Goal: Navigation & Orientation: Find specific page/section

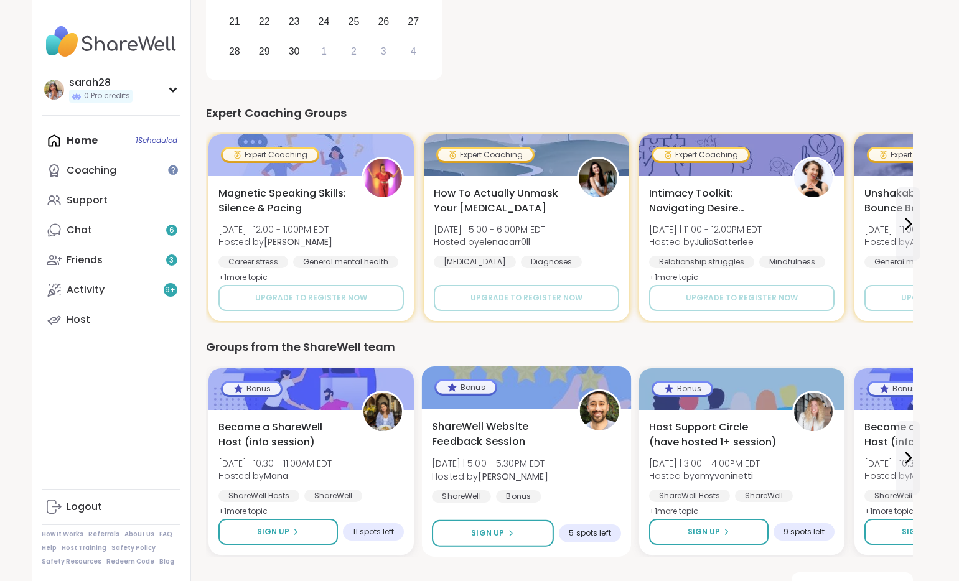
scroll to position [367, 2]
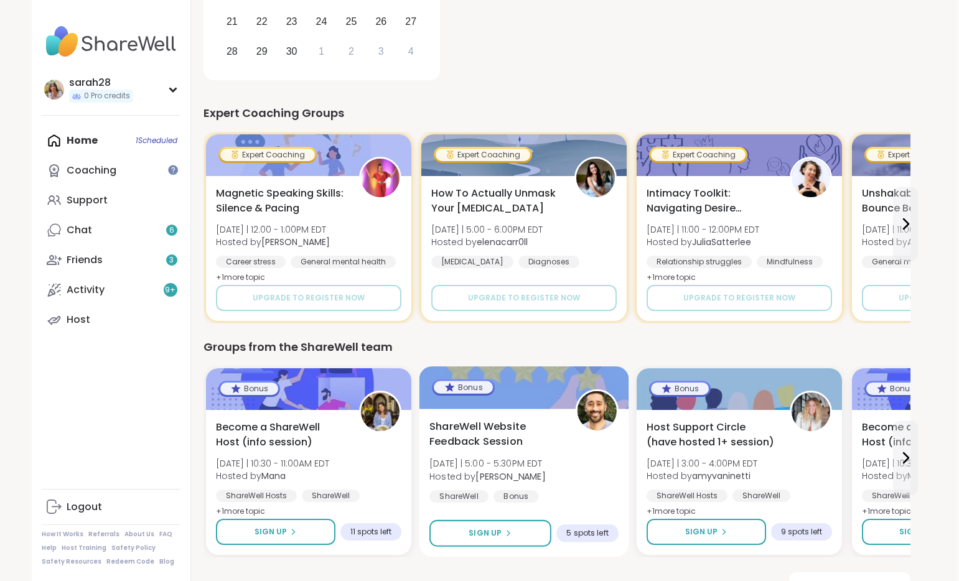
click at [588, 476] on div "ShareWell Website Feedback Session [DATE] | 5:00 - 5:30PM EDT Hosted by [PERSON…" at bounding box center [524, 483] width 210 height 148
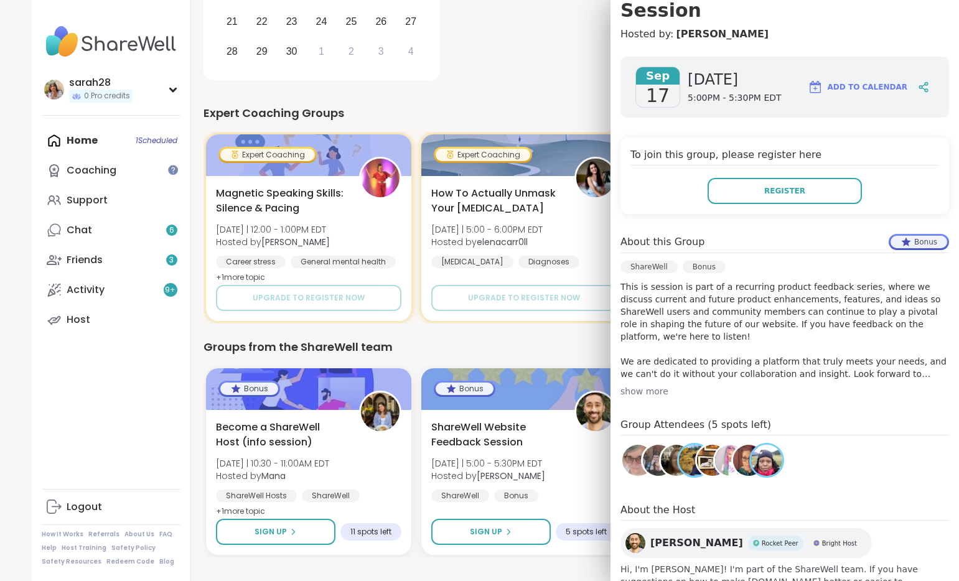
scroll to position [174, 0]
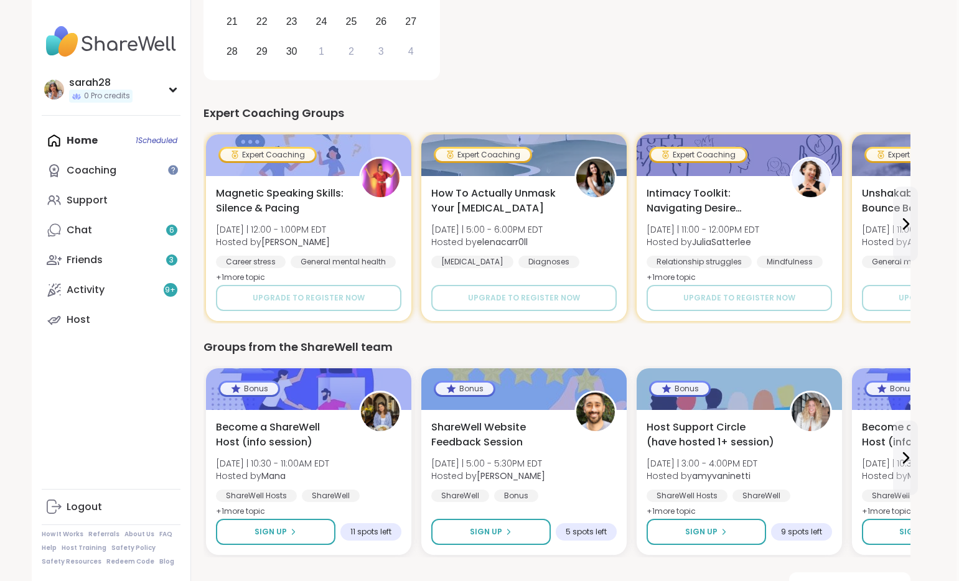
click at [584, 338] on div "Groups from the ShareWell team" at bounding box center [556, 346] width 707 height 17
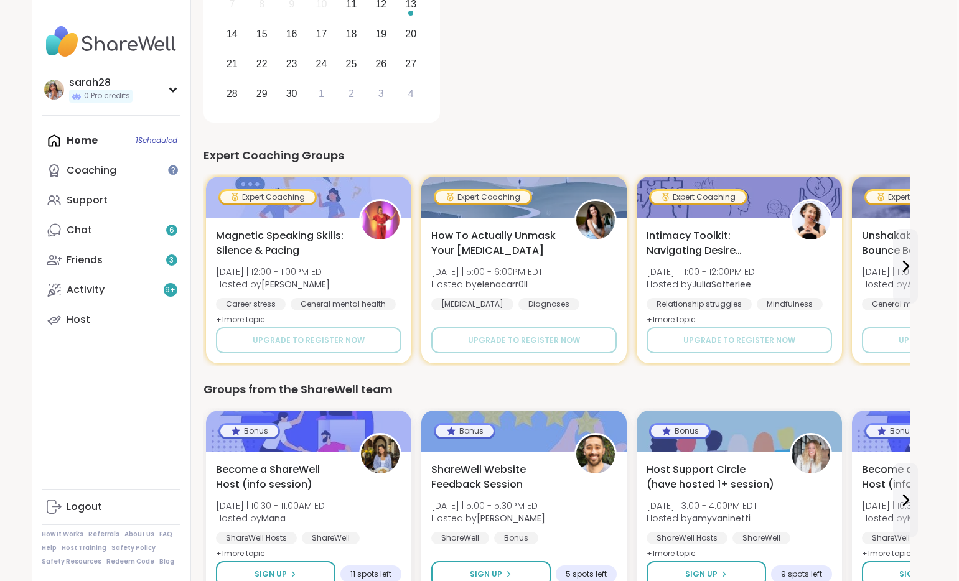
scroll to position [367, 2]
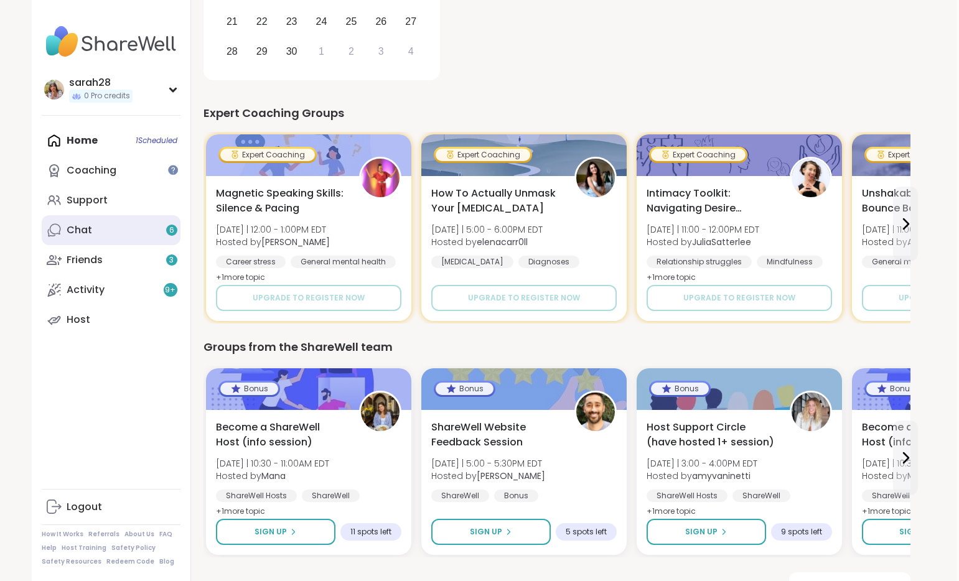
click at [96, 230] on link "Chat 6" at bounding box center [111, 230] width 139 height 30
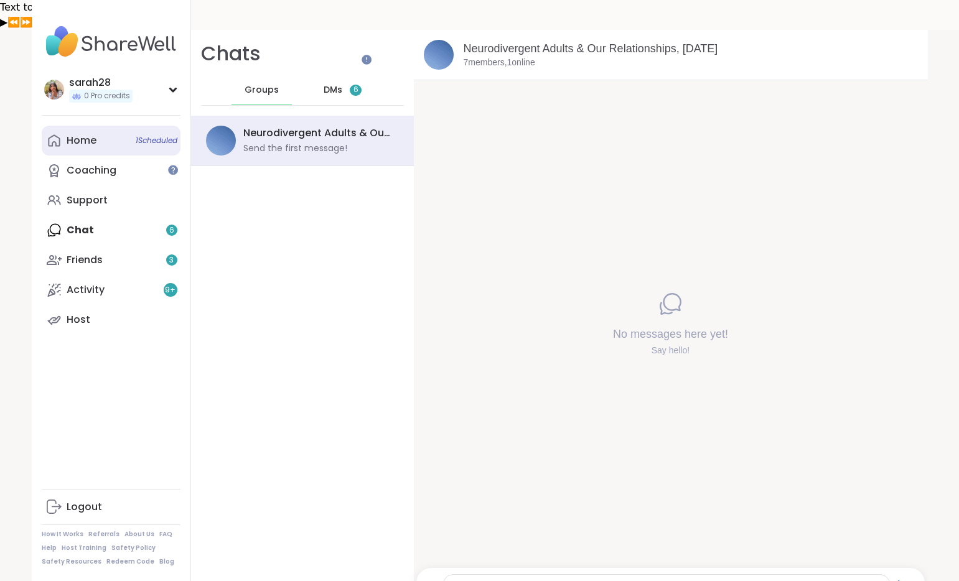
click at [153, 153] on link "Home 1 Scheduled" at bounding box center [111, 141] width 139 height 30
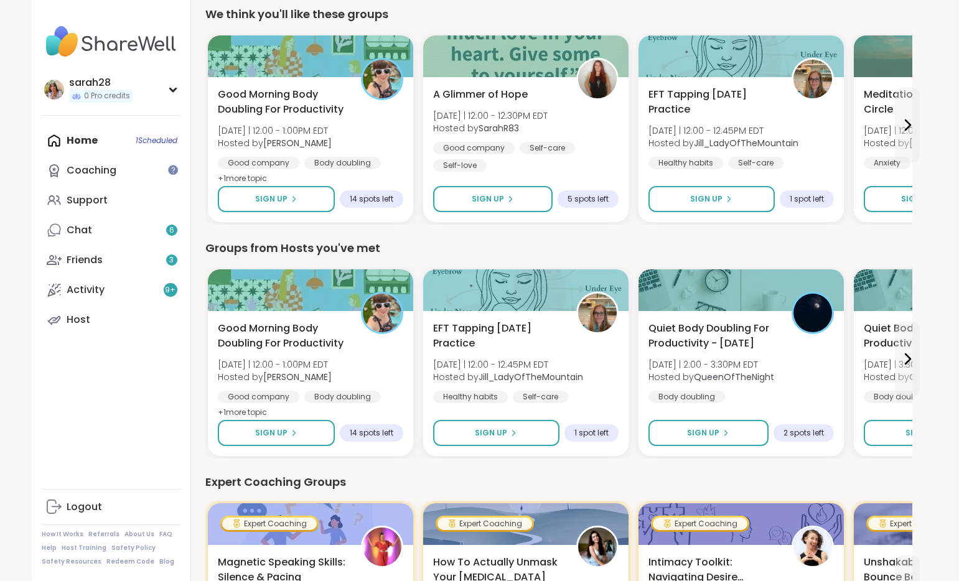
scroll to position [103, 1]
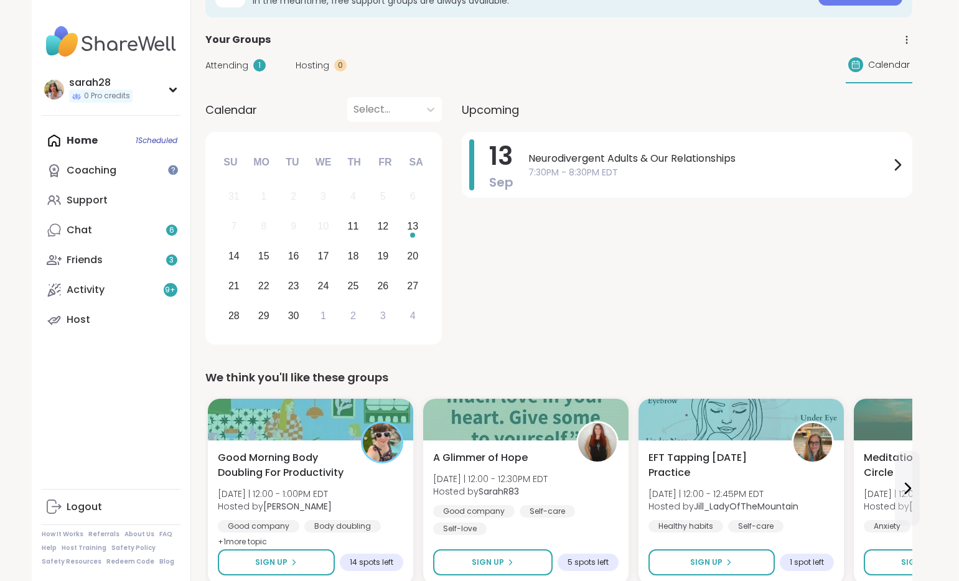
click at [871, 47] on div "Calendar" at bounding box center [878, 65] width 67 height 36
click at [910, 34] on icon at bounding box center [906, 39] width 11 height 11
click at [388, 101] on div at bounding box center [383, 109] width 60 height 17
click at [430, 47] on div "Attending 1 Hosting 0 Calendar" at bounding box center [558, 65] width 707 height 36
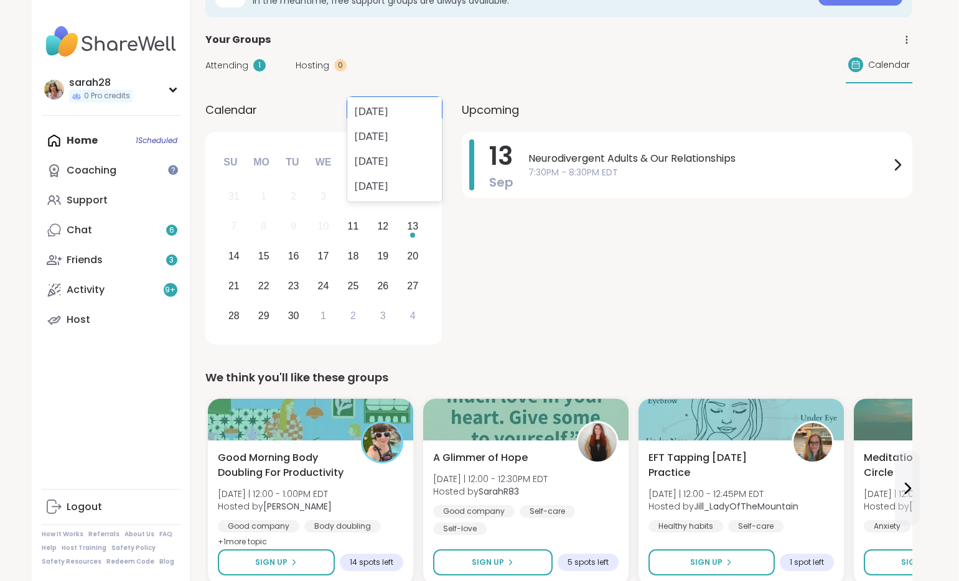
click at [396, 101] on div at bounding box center [383, 109] width 60 height 17
click at [451, 32] on div "Your Groups" at bounding box center [558, 39] width 707 height 15
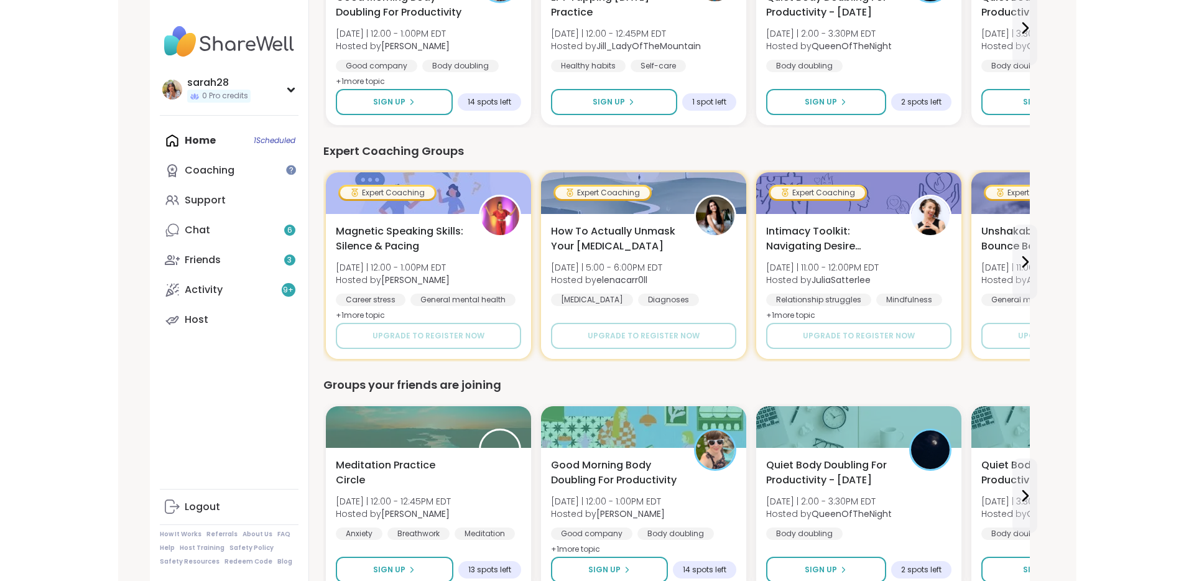
scroll to position [799, 1]
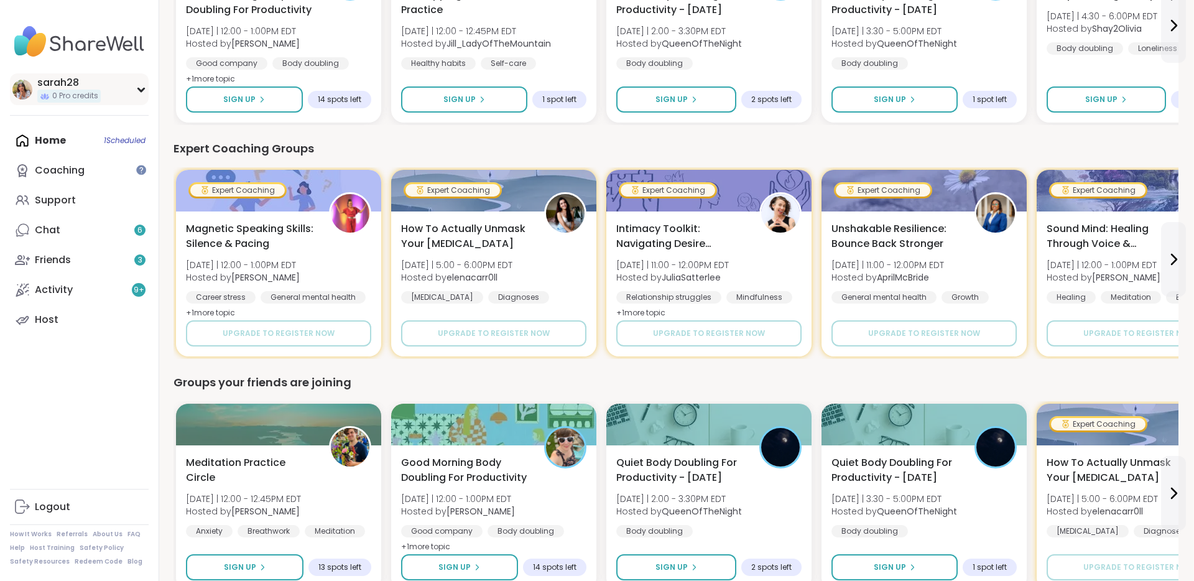
click at [113, 85] on div "sarah28 0 Pro credits" at bounding box center [79, 89] width 139 height 32
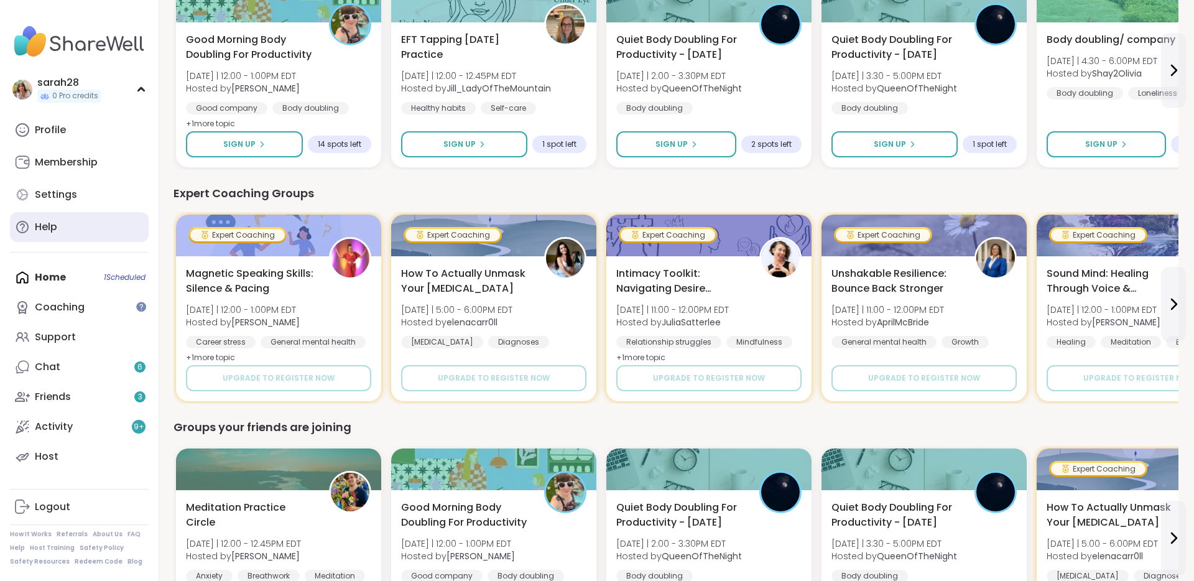
scroll to position [753, 1]
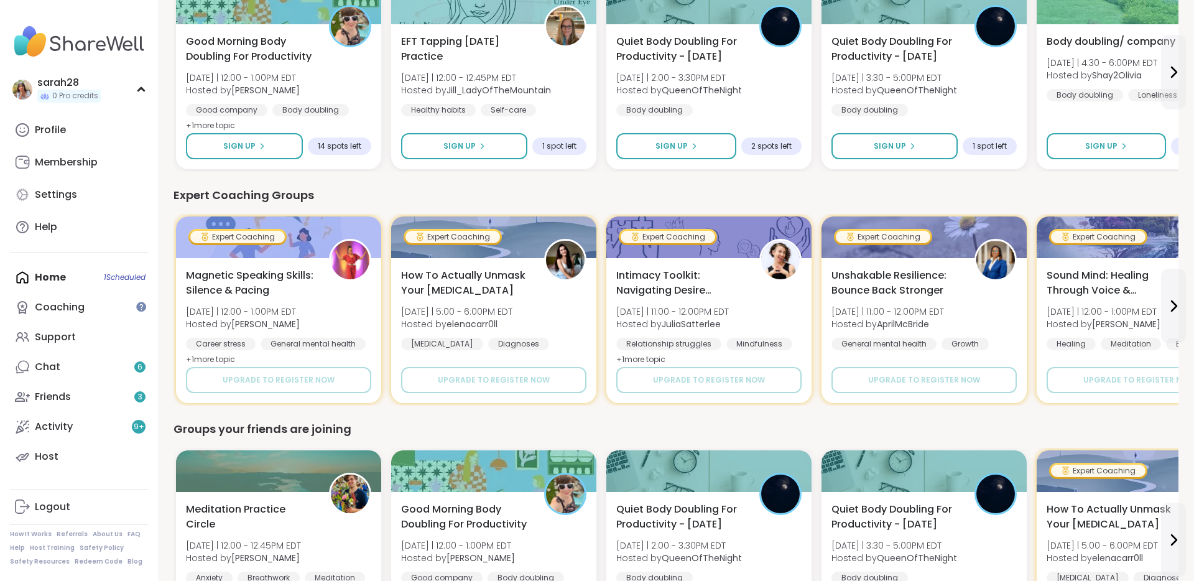
click at [63, 288] on div "Home 1 Scheduled Coaching Support Chat 6 Friends 3 Activity 9 + Host" at bounding box center [79, 366] width 139 height 209
click at [62, 335] on div "Support" at bounding box center [55, 337] width 41 height 14
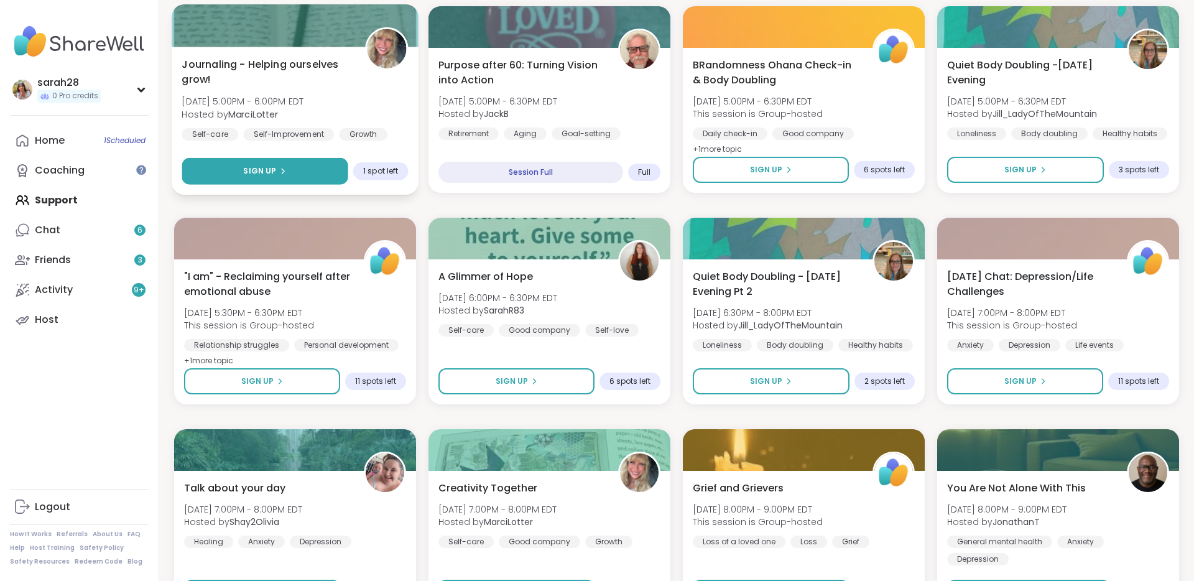
scroll to position [1550, 0]
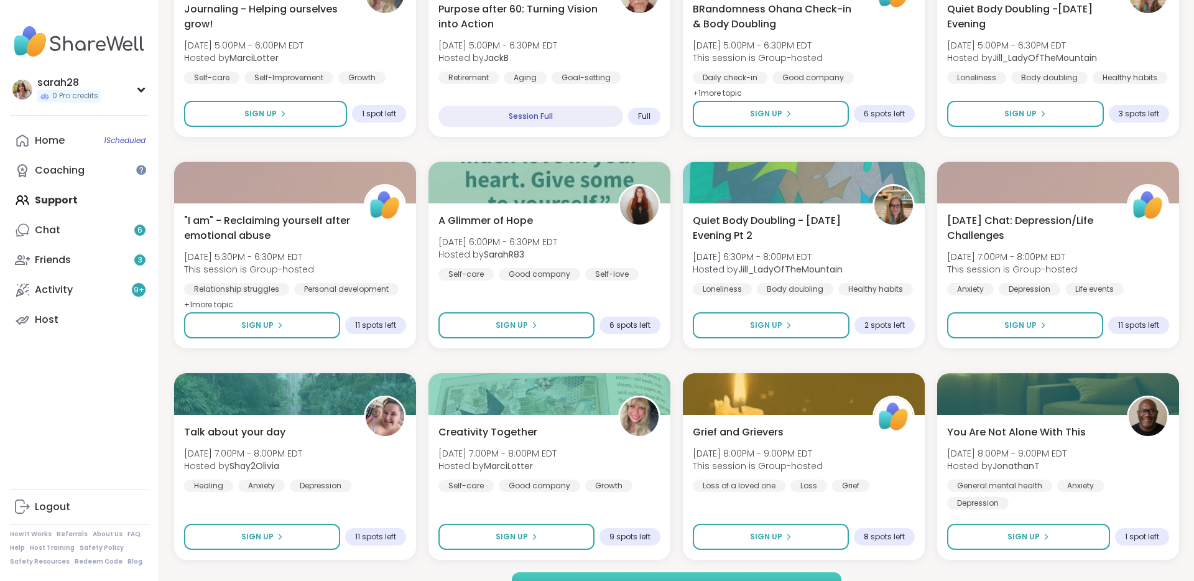
click at [590, 572] on button "Load more groups" at bounding box center [677, 585] width 330 height 26
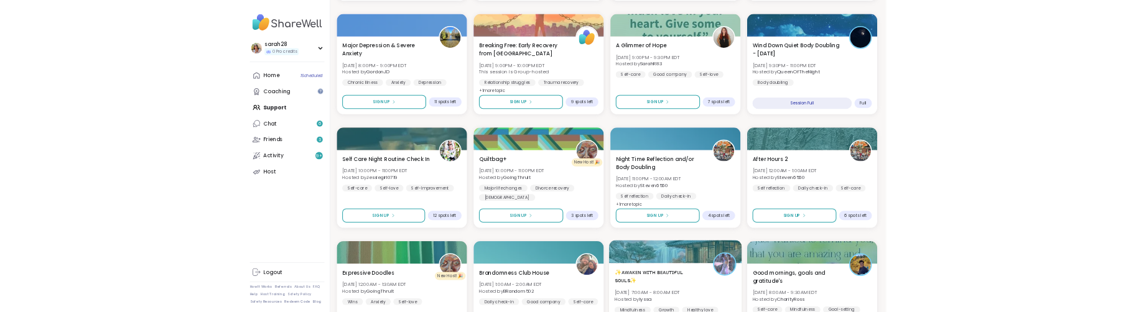
scroll to position [2111, 2]
